Goal: Task Accomplishment & Management: Complete application form

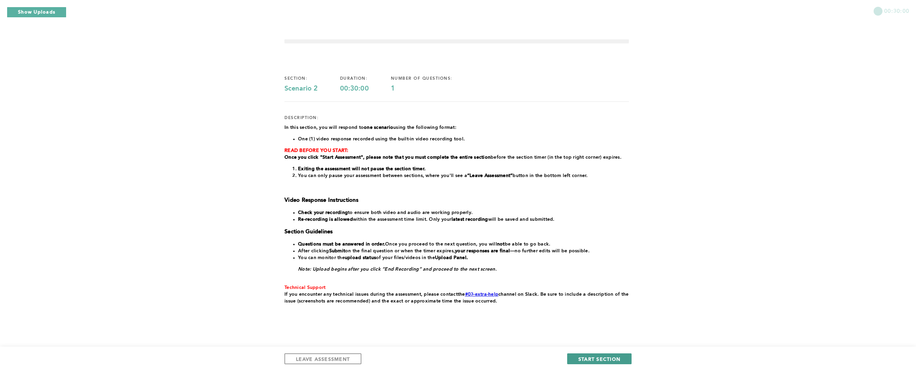
drag, startPoint x: 613, startPoint y: 358, endPoint x: 611, endPoint y: 353, distance: 5.5
click at [613, 358] on span "START SECTION" at bounding box center [599, 358] width 42 height 6
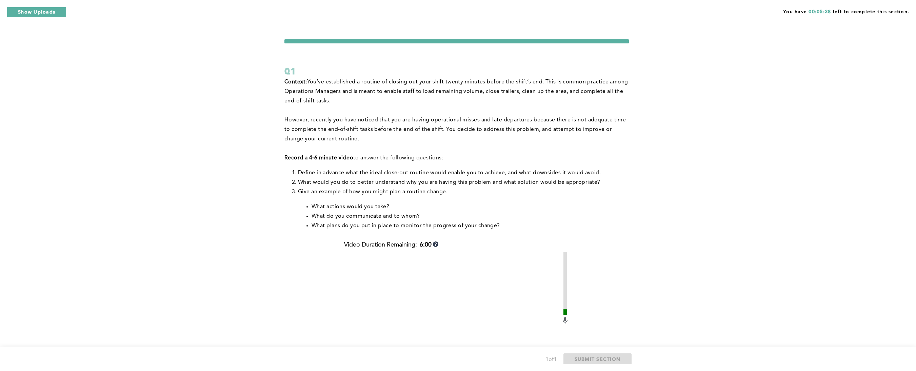
scroll to position [140, 0]
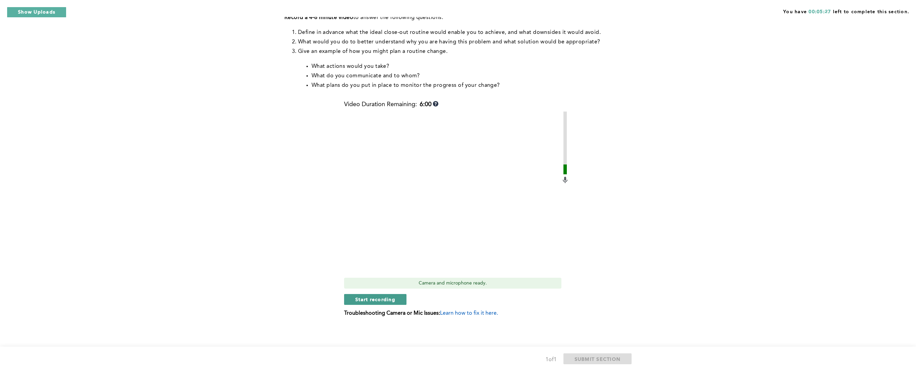
click at [394, 300] on span "Start recording" at bounding box center [375, 299] width 40 height 6
click at [381, 297] on span "Stop recording" at bounding box center [375, 299] width 40 height 6
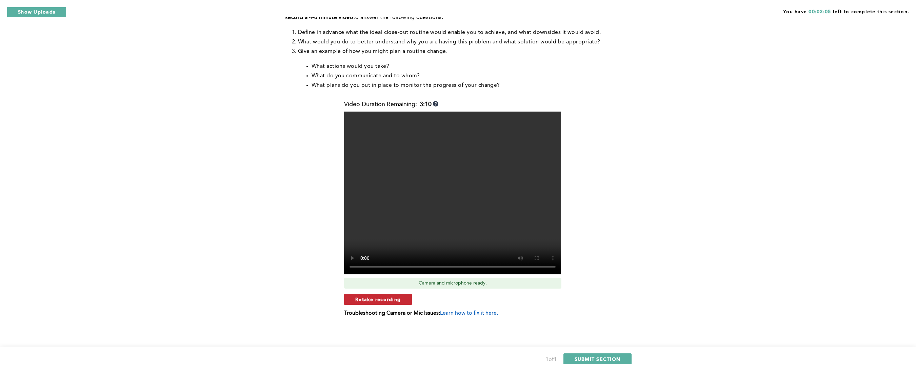
click at [394, 300] on span "Retake recording" at bounding box center [377, 299] width 45 height 6
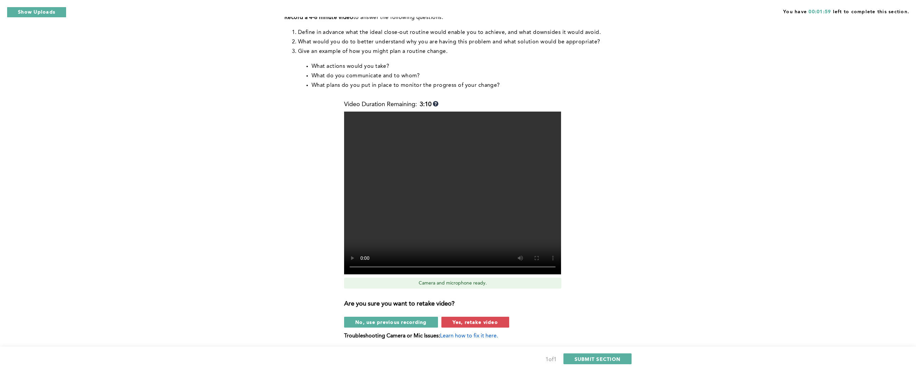
click at [493, 320] on span "Yes, retake video" at bounding box center [474, 322] width 45 height 6
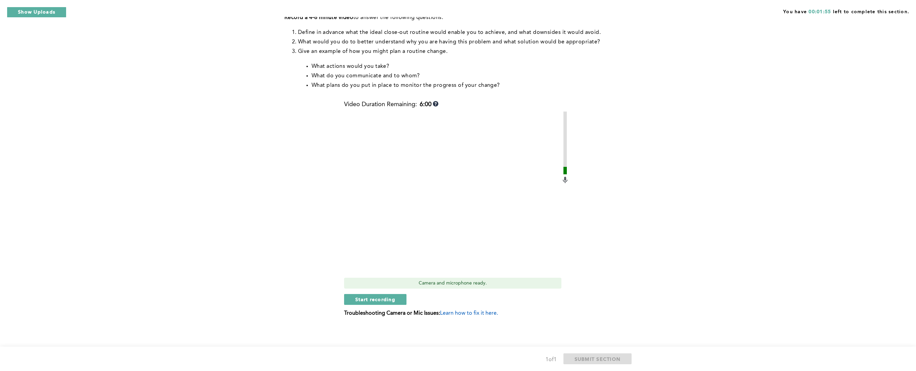
drag, startPoint x: 388, startPoint y: 296, endPoint x: 384, endPoint y: 293, distance: 5.8
click at [388, 296] on span "Start recording" at bounding box center [375, 299] width 40 height 6
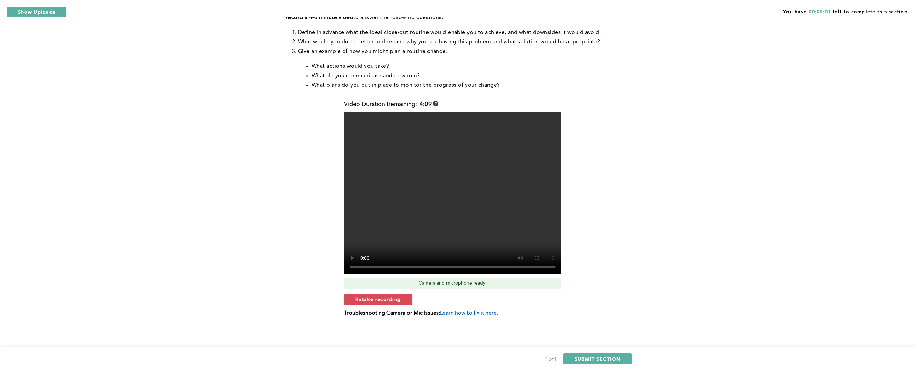
scroll to position [0, 0]
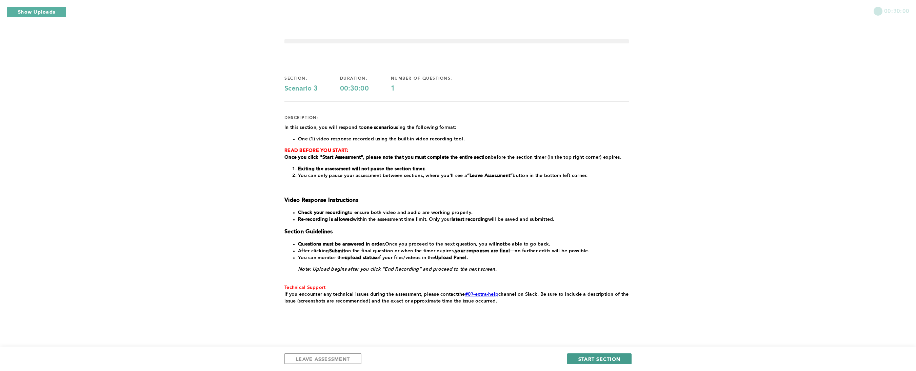
click at [600, 358] on span "START SECTION" at bounding box center [599, 358] width 42 height 6
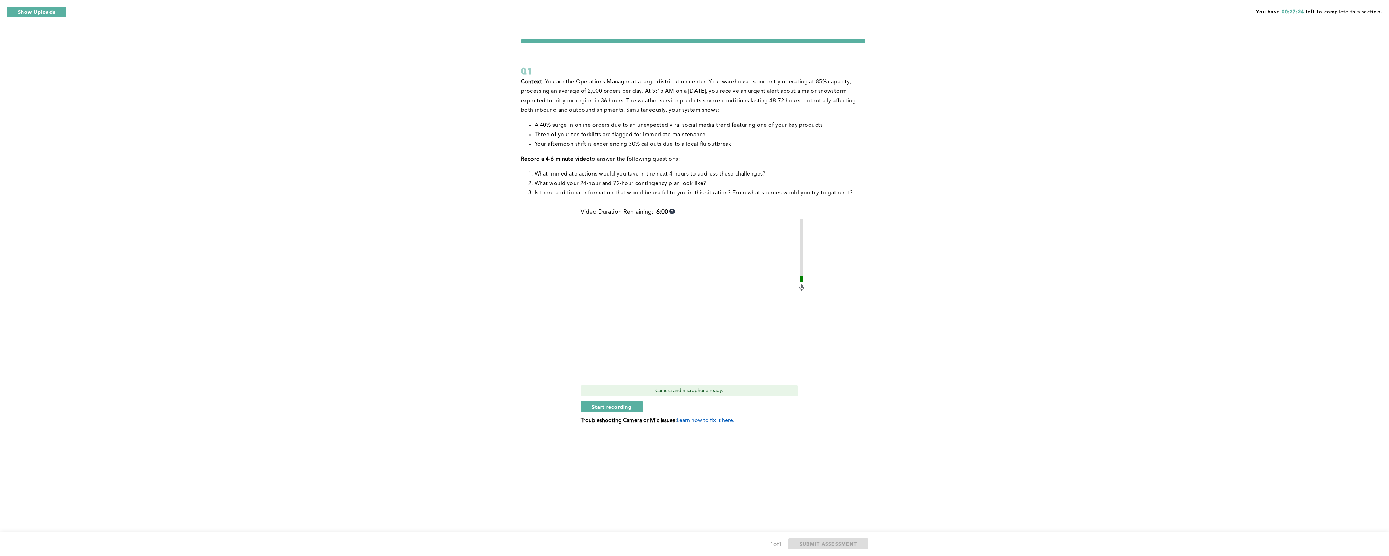
drag, startPoint x: 900, startPoint y: 5, endPoint x: 956, endPoint y: 412, distance: 410.8
click at [915, 370] on div "You have 00:27:24 left to complete this section. Q1 Context : You are the Opera…" at bounding box center [694, 278] width 1389 height 556
drag, startPoint x: 615, startPoint y: 408, endPoint x: 619, endPoint y: 407, distance: 4.2
click at [619, 370] on span "Start recording" at bounding box center [612, 407] width 40 height 6
click at [624, 370] on span "Stop recording" at bounding box center [612, 407] width 40 height 6
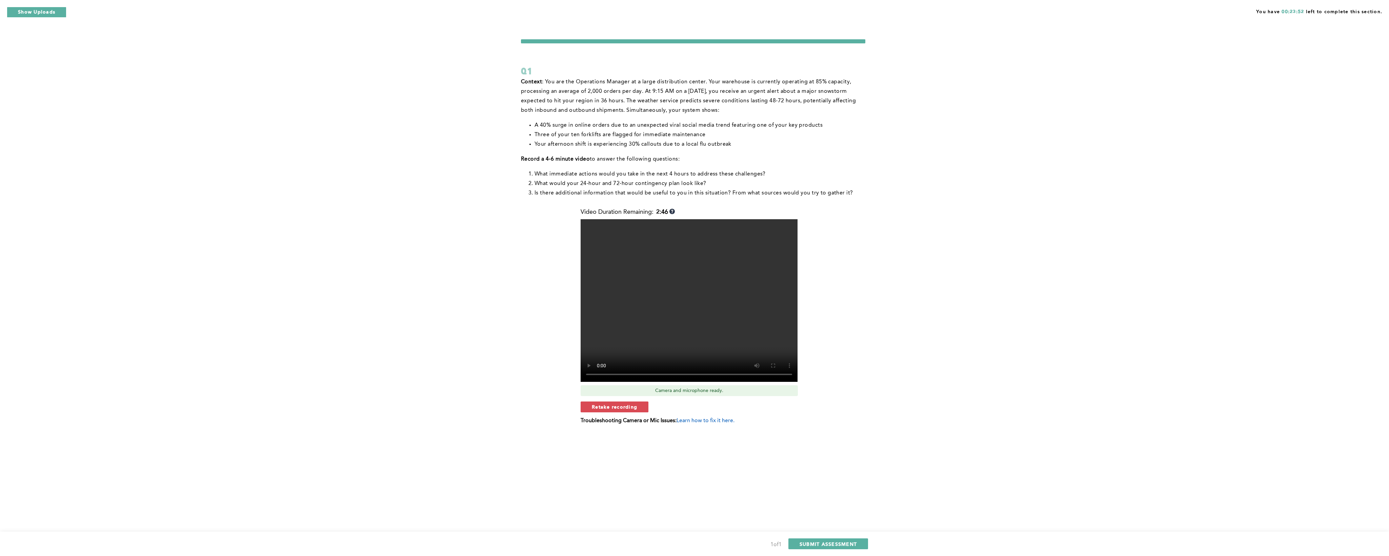
click at [852, 370] on div "You have 00:23:52 left to complete this section. Q1 Context : You are the Opera…" at bounding box center [694, 278] width 1389 height 556
click at [845, 370] on span "SUBMIT ASSESSMENT" at bounding box center [827, 544] width 57 height 6
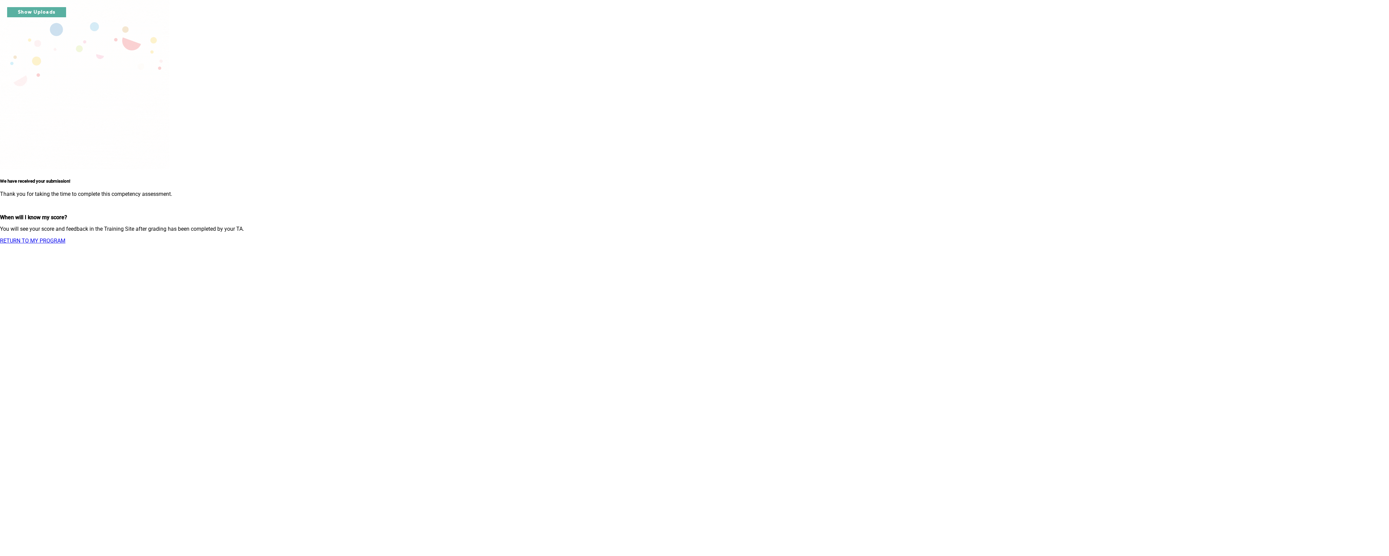
click at [65, 238] on link "RETURN TO MY PROGRAM" at bounding box center [32, 241] width 65 height 6
